Goal: Navigation & Orientation: Find specific page/section

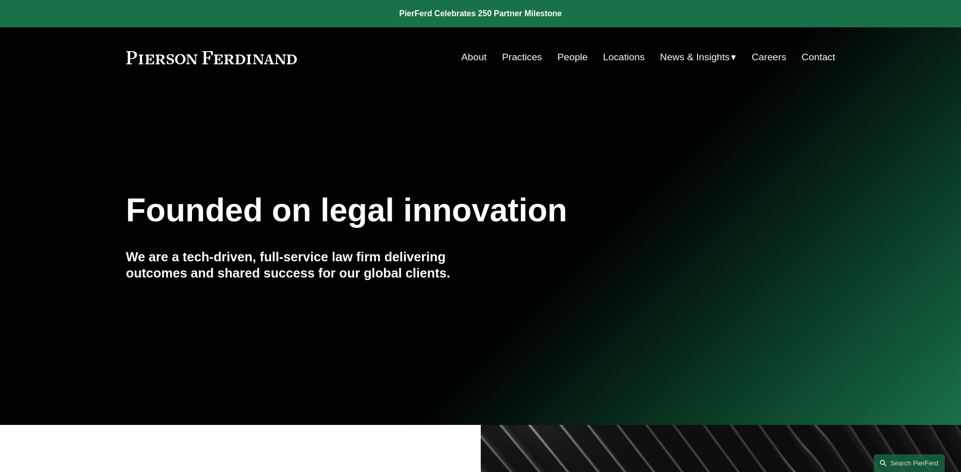
drag, startPoint x: 537, startPoint y: 75, endPoint x: 548, endPoint y: 75, distance: 11.1
click at [541, 75] on div "Skip to Content About Practices People Locations" at bounding box center [480, 57] width 961 height 60
click at [561, 59] on link "People" at bounding box center [572, 57] width 30 height 19
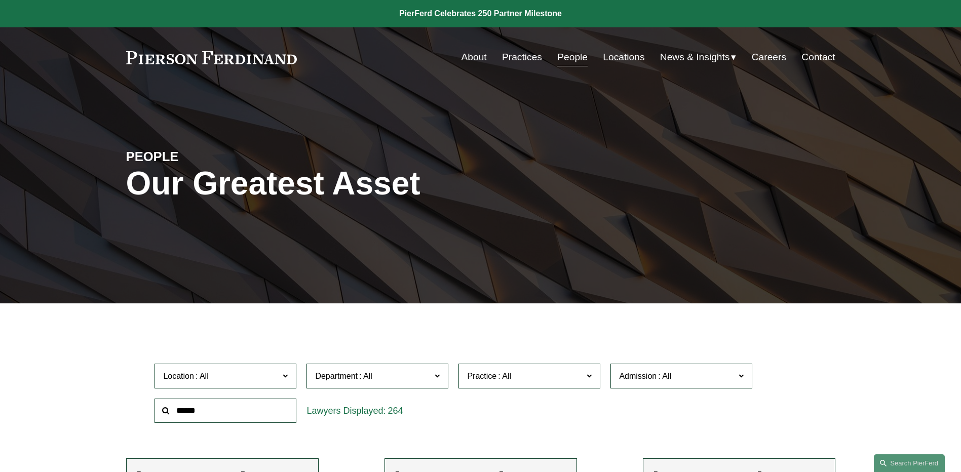
click at [0, 0] on span "News" at bounding box center [0, 0] width 0 height 0
